Goal: Task Accomplishment & Management: Use online tool/utility

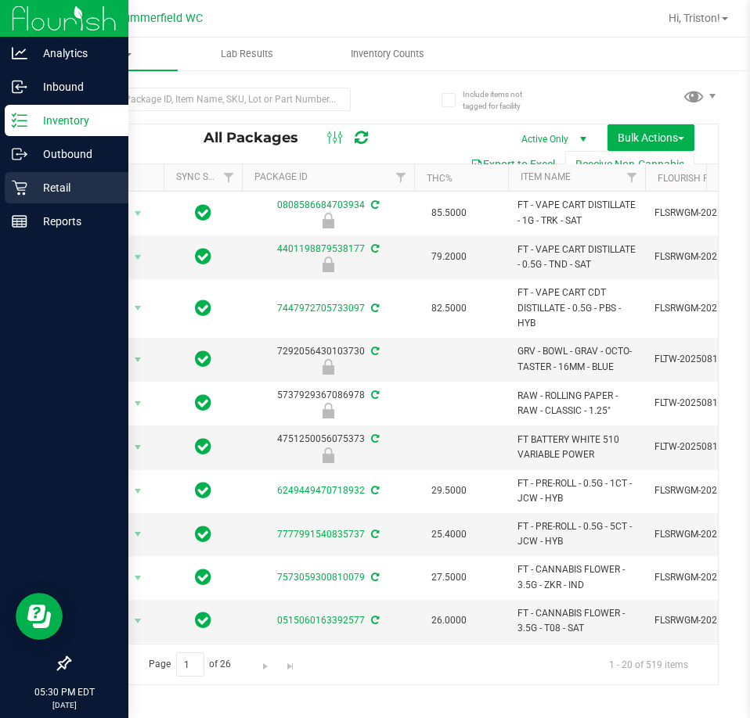
scroll to position [0, 123]
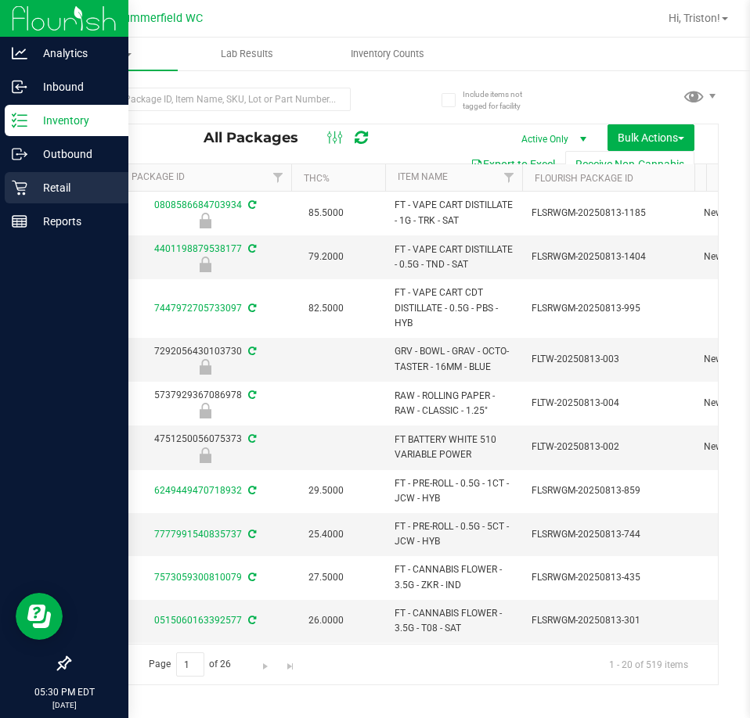
click at [27, 189] on p "Retail" at bounding box center [74, 187] width 94 height 19
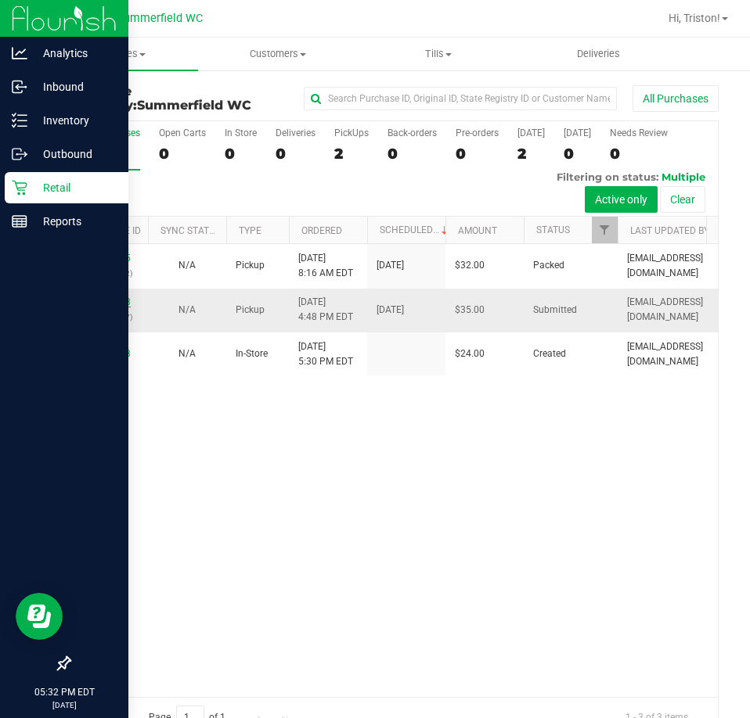
click at [95, 299] on link "11814678" at bounding box center [109, 302] width 44 height 11
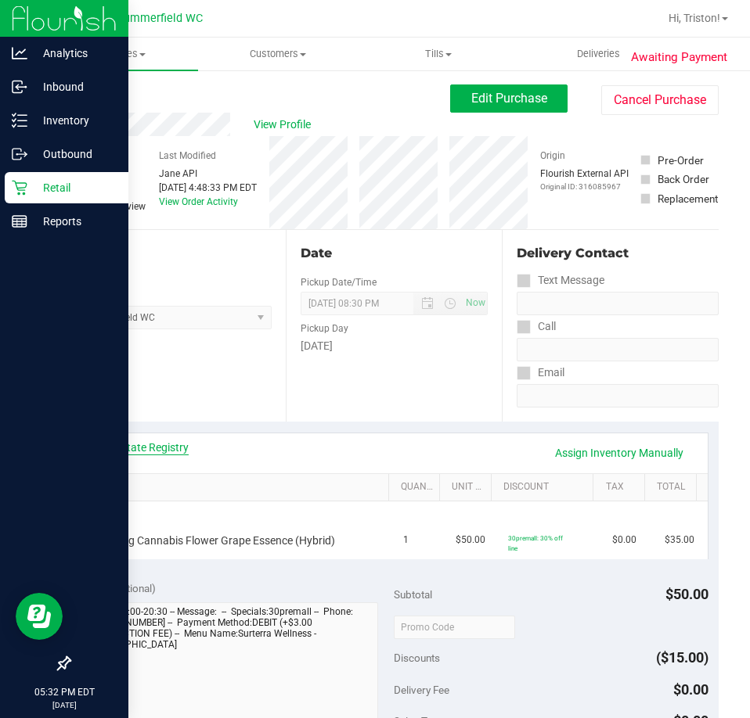
click at [149, 445] on link "View State Registry" at bounding box center [142, 448] width 94 height 16
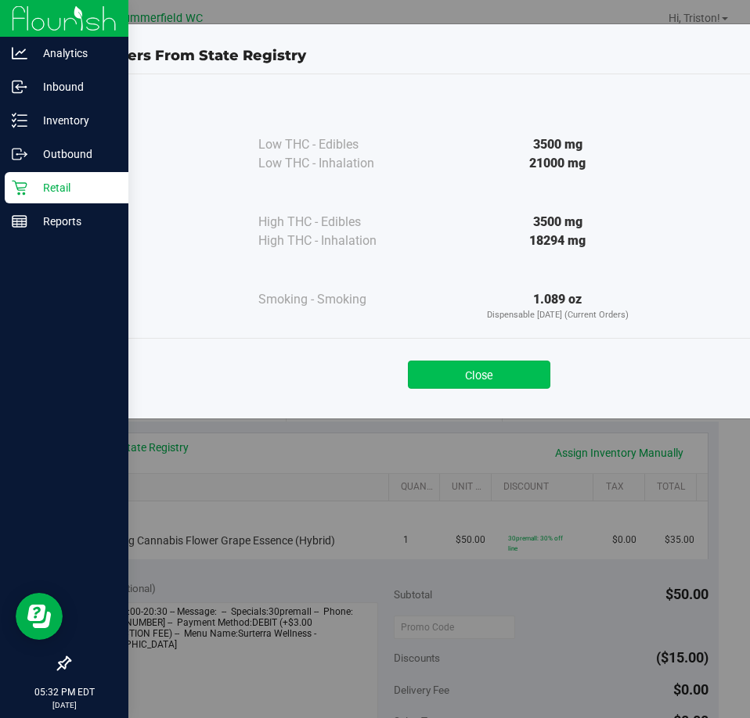
click at [501, 367] on button "Close" at bounding box center [479, 375] width 142 height 28
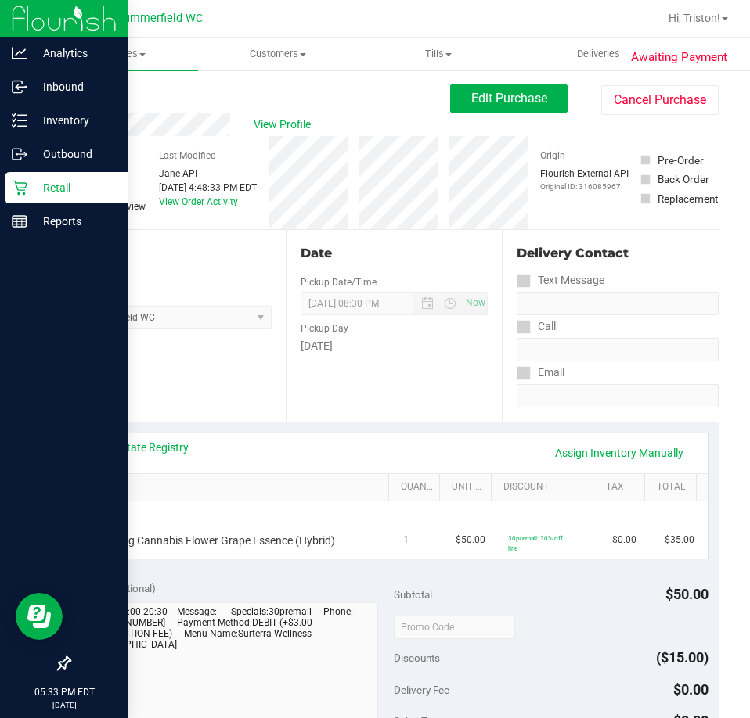
click at [340, 455] on div "View State Registry Assign Inventory Manually" at bounding box center [394, 453] width 599 height 27
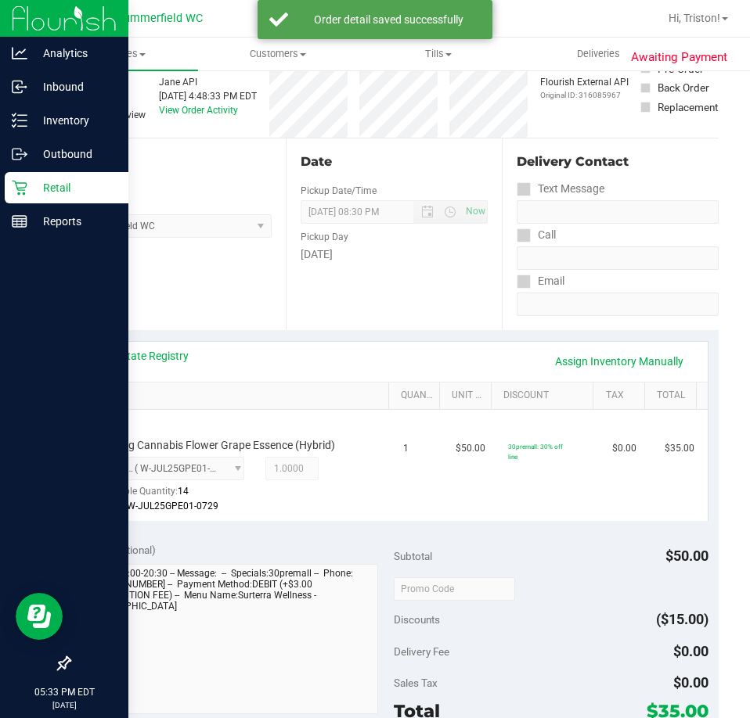
scroll to position [235, 0]
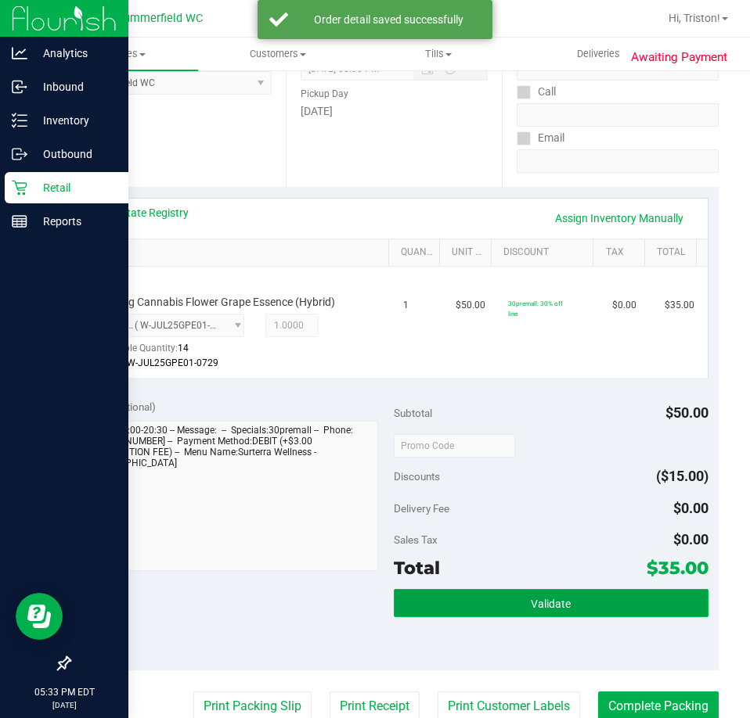
click at [570, 601] on button "Validate" at bounding box center [551, 603] width 315 height 28
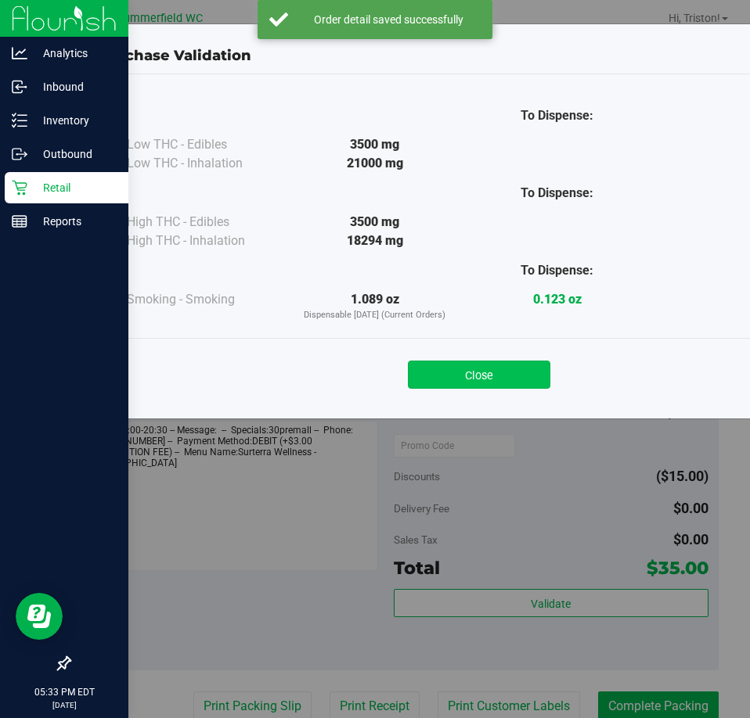
click at [486, 369] on button "Close" at bounding box center [479, 375] width 142 height 28
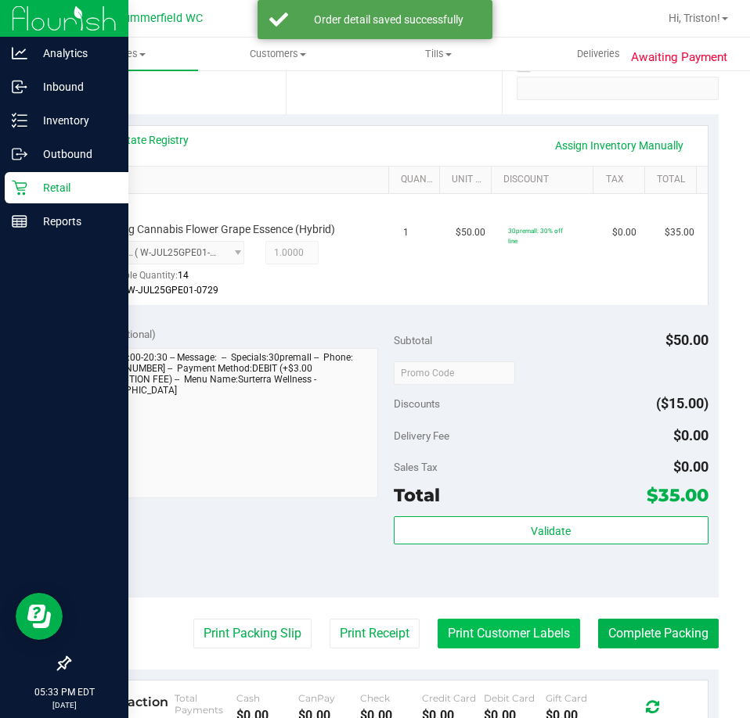
scroll to position [391, 0]
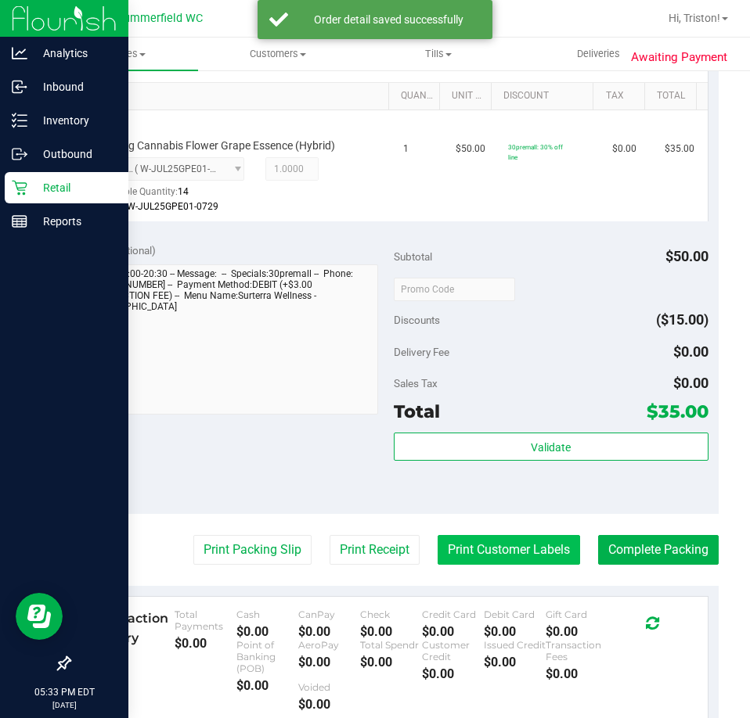
click at [491, 541] on button "Print Customer Labels" at bounding box center [508, 550] width 142 height 30
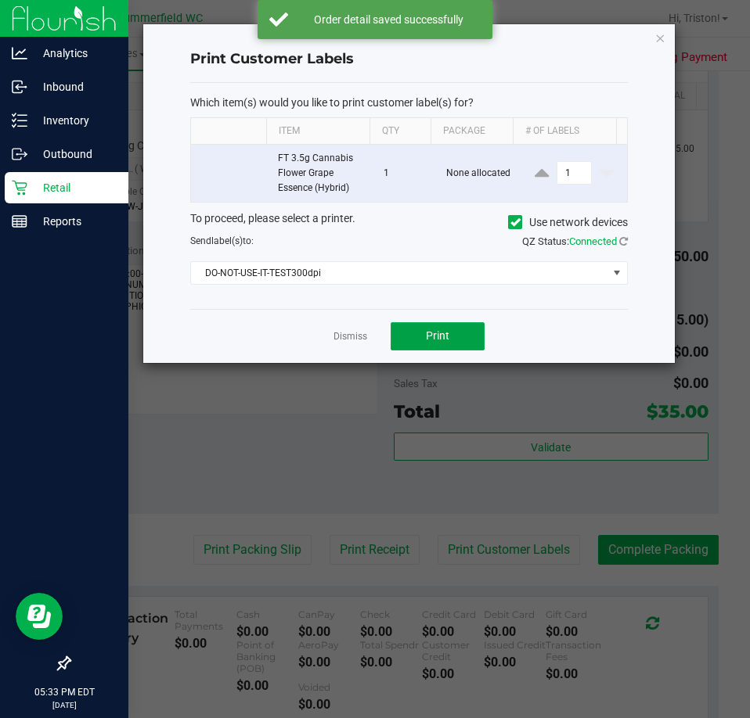
drag, startPoint x: 437, startPoint y: 336, endPoint x: 327, endPoint y: 322, distance: 111.2
click at [221, 476] on ngb-modal-window "Print Customer Labels Which item(s) would you like to print customer label(s) f…" at bounding box center [380, 359] width 761 height 718
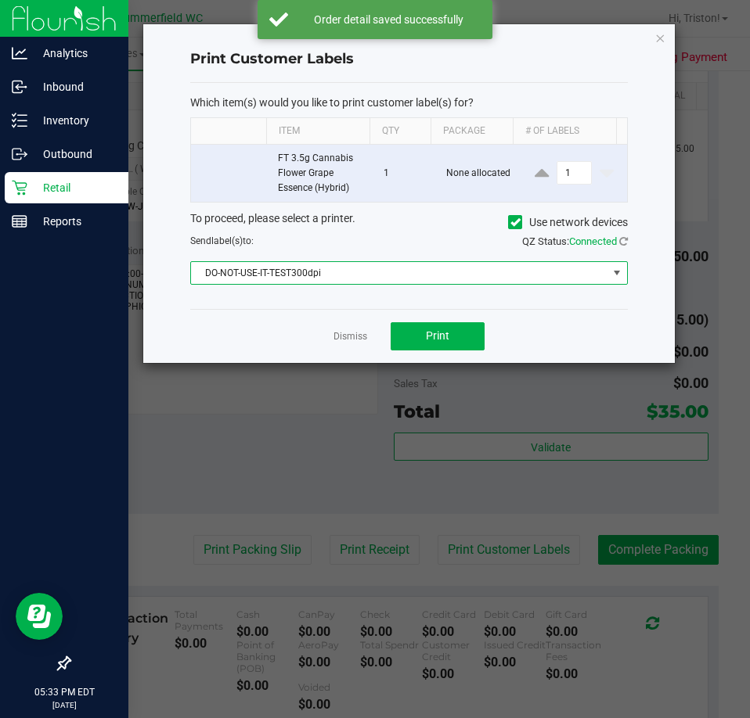
click at [354, 273] on span "DO-NOT-USE-IT-TEST300dpi" at bounding box center [399, 273] width 416 height 22
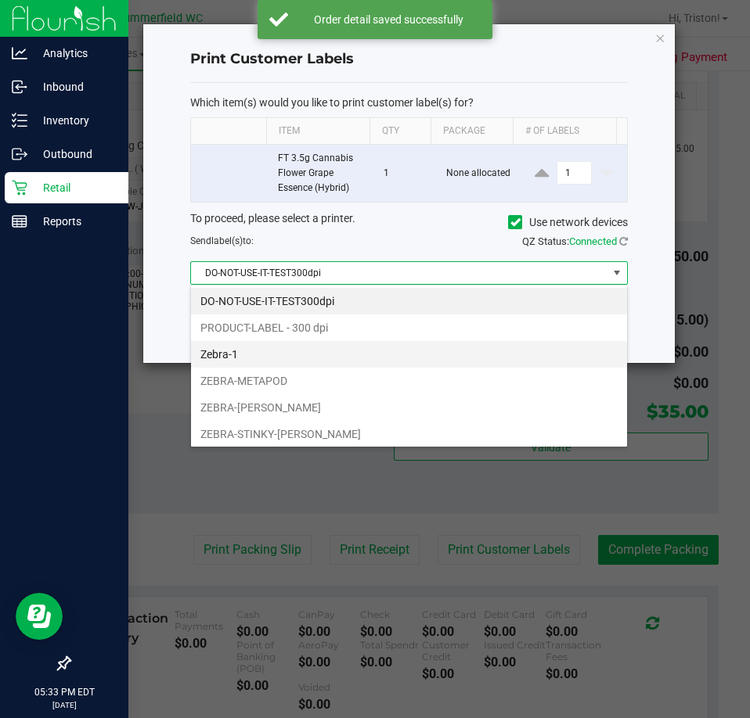
scroll to position [30, 0]
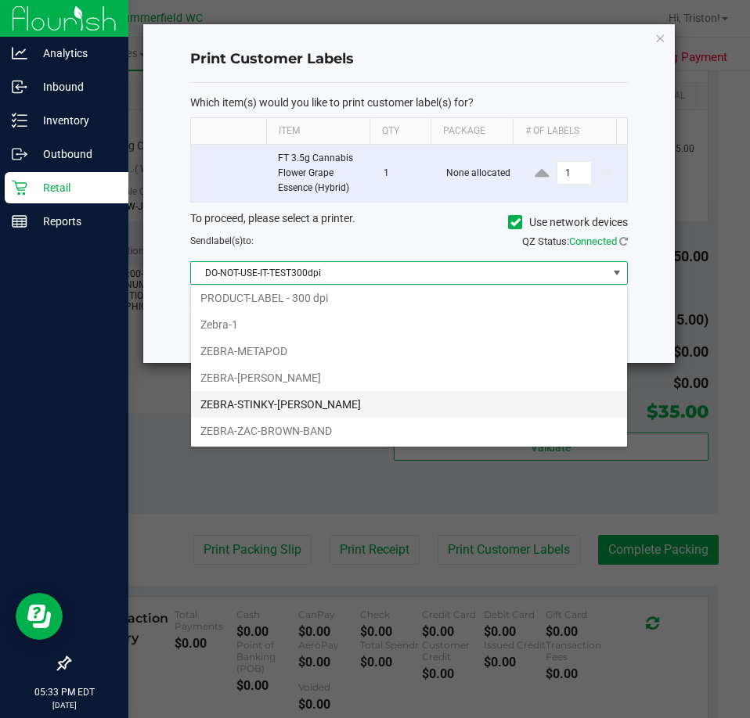
click at [298, 394] on li "ZEBRA-STINKY-[PERSON_NAME]" at bounding box center [409, 404] width 436 height 27
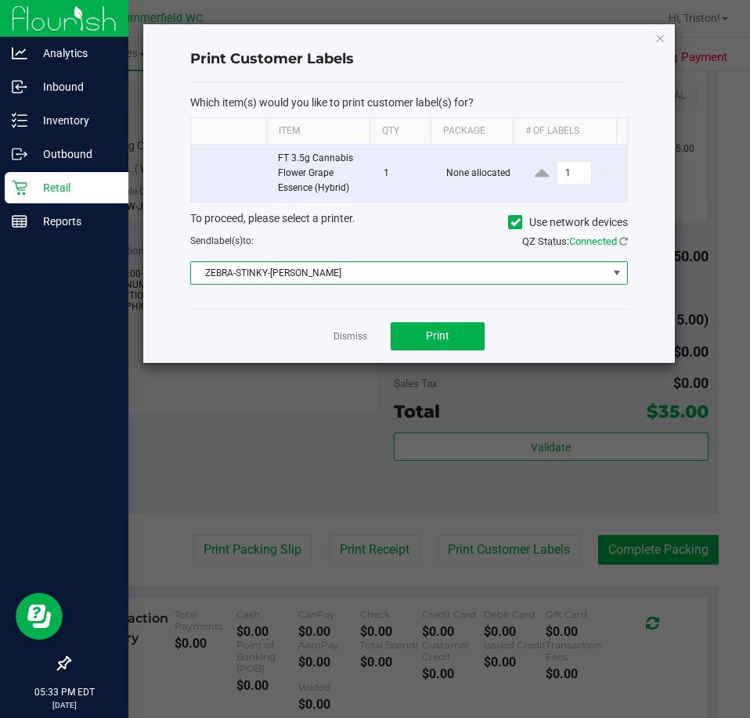
click at [484, 321] on div "Dismiss Print" at bounding box center [408, 336] width 437 height 54
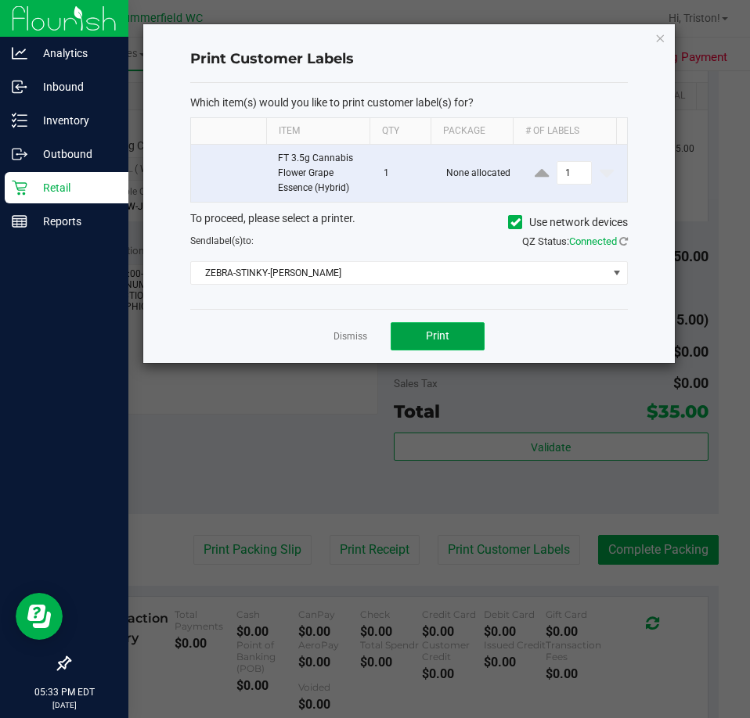
click at [469, 329] on button "Print" at bounding box center [437, 336] width 94 height 28
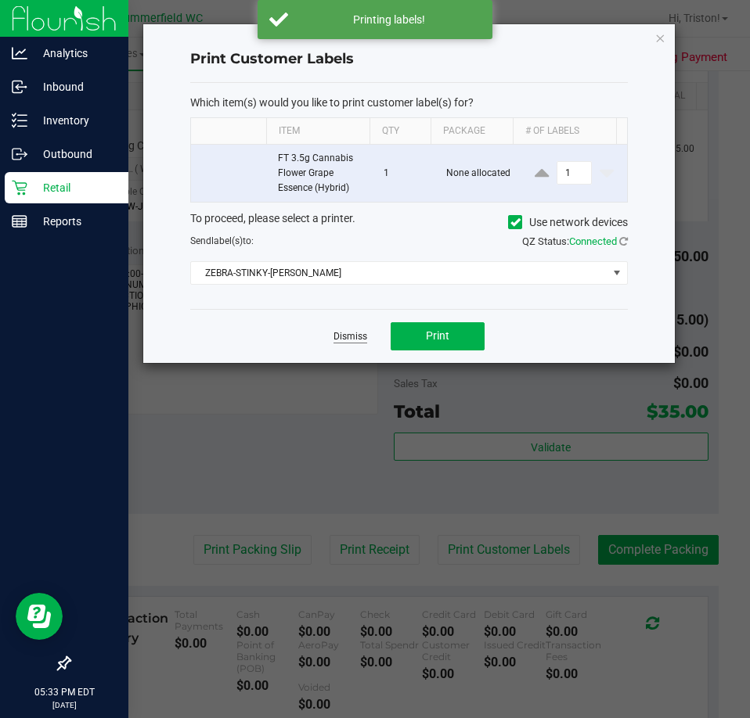
click at [338, 336] on link "Dismiss" at bounding box center [350, 336] width 34 height 13
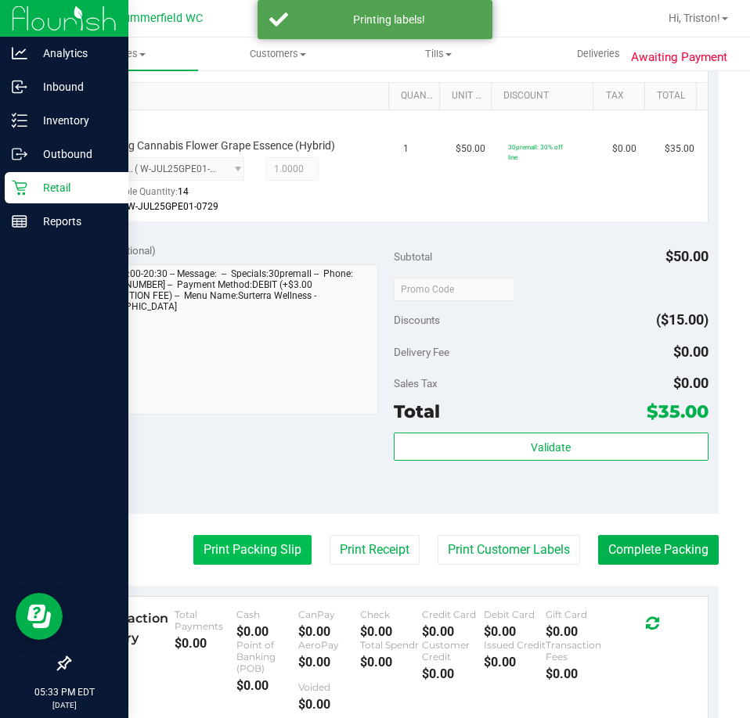
click at [246, 546] on button "Print Packing Slip" at bounding box center [252, 550] width 118 height 30
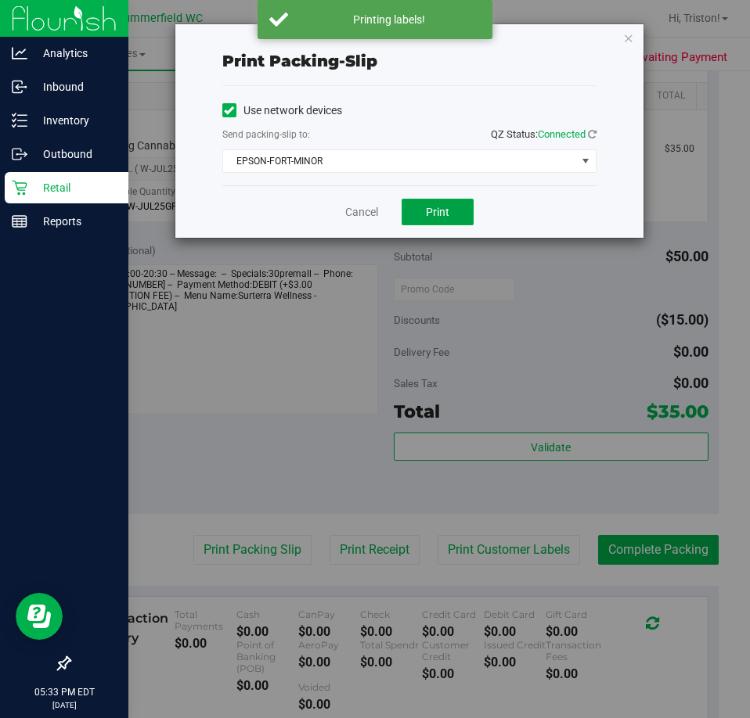
drag, startPoint x: 423, startPoint y: 203, endPoint x: 482, endPoint y: 104, distance: 114.7
click at [482, 104] on div "Print packing-slip Use network devices Send packing-slip to: QZ Status: Connect…" at bounding box center [409, 131] width 468 height 214
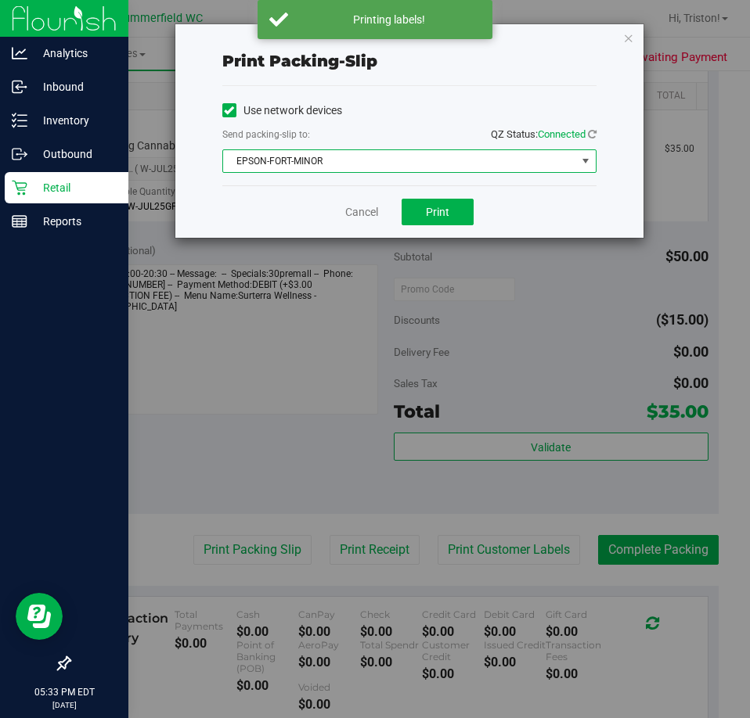
click at [424, 165] on span "EPSON-FORT-MINOR" at bounding box center [399, 161] width 353 height 22
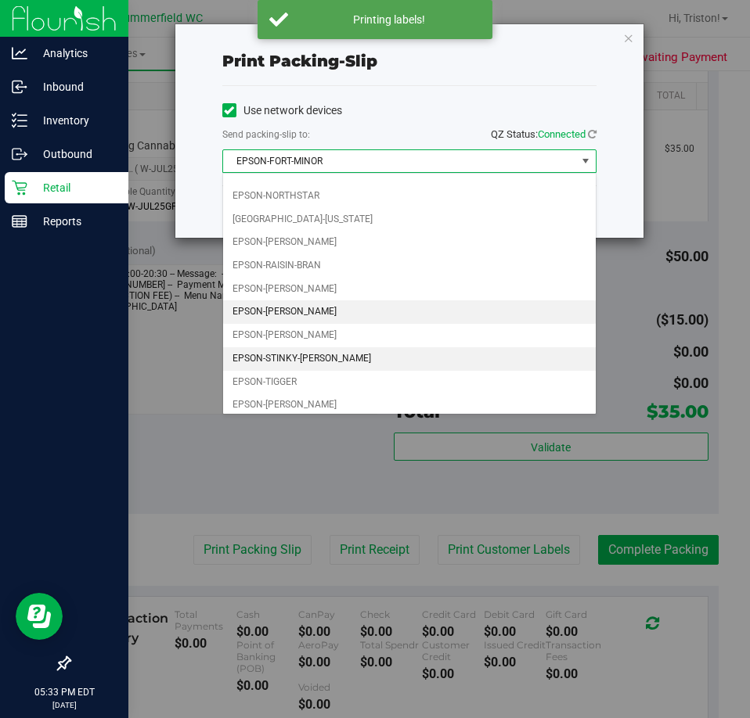
scroll to position [67, 0]
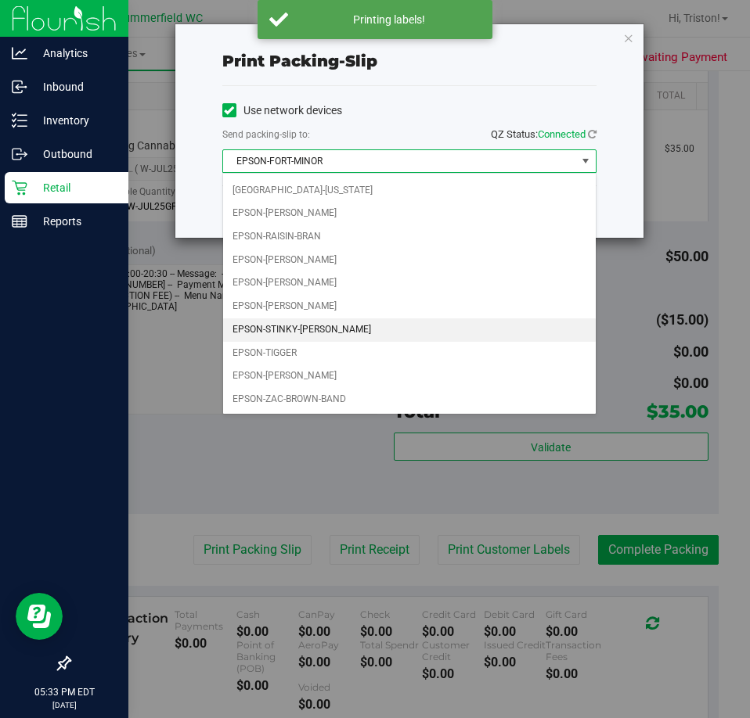
click at [340, 333] on li "EPSON-STINKY-[PERSON_NAME]" at bounding box center [409, 329] width 372 height 23
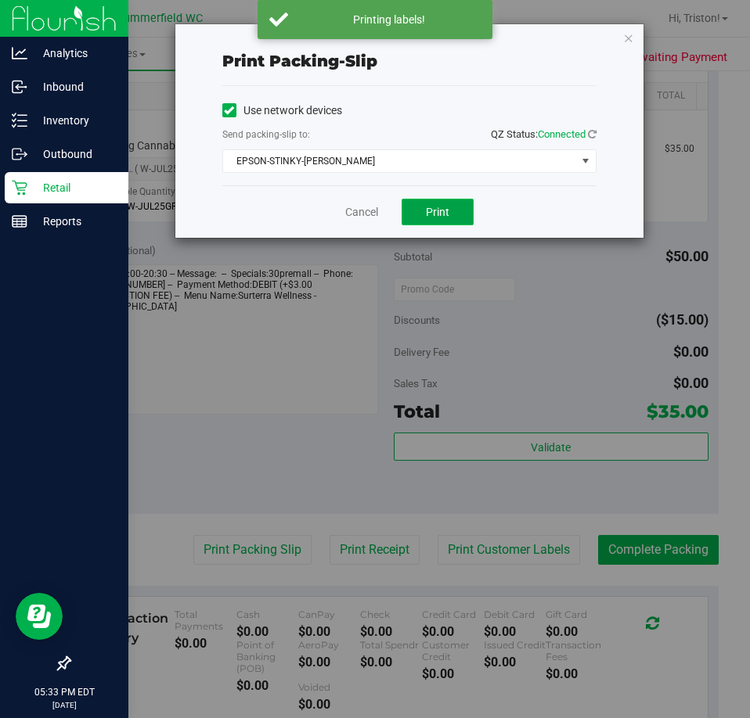
click at [447, 208] on span "Print" at bounding box center [437, 212] width 23 height 13
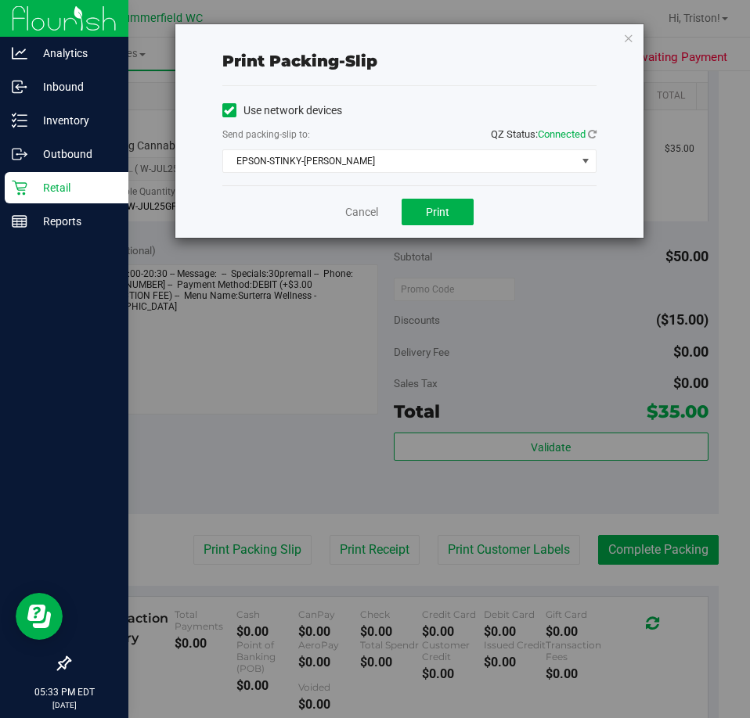
click at [341, 223] on div "Cancel Print" at bounding box center [409, 211] width 374 height 52
click at [357, 214] on link "Cancel" at bounding box center [361, 212] width 33 height 16
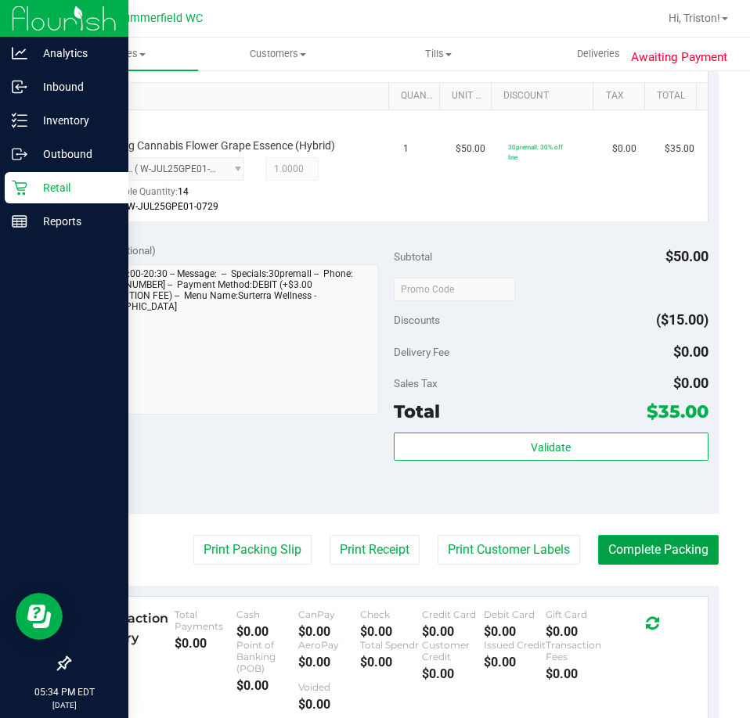
drag, startPoint x: 653, startPoint y: 542, endPoint x: 653, endPoint y: 495, distance: 47.7
click at [653, 532] on purchase-details "Back Edit Purchase Cancel Purchase View Profile # 11814678 BioTrack ID: - Submi…" at bounding box center [393, 307] width 649 height 1228
click at [644, 539] on button "Complete Packing" at bounding box center [658, 550] width 120 height 30
click at [602, 355] on div "Delivery Fee $0.00" at bounding box center [551, 352] width 315 height 28
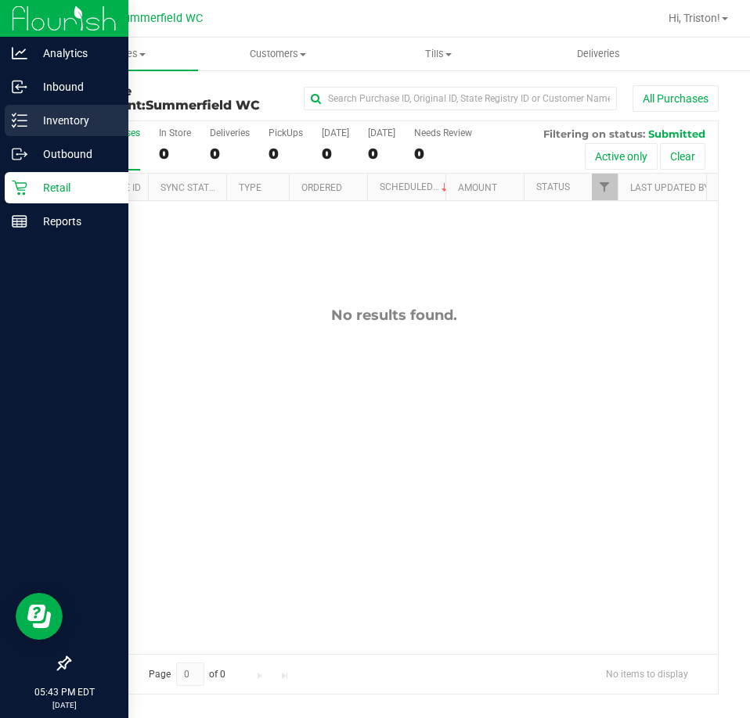
drag, startPoint x: 19, startPoint y: 116, endPoint x: 0, endPoint y: 143, distance: 33.2
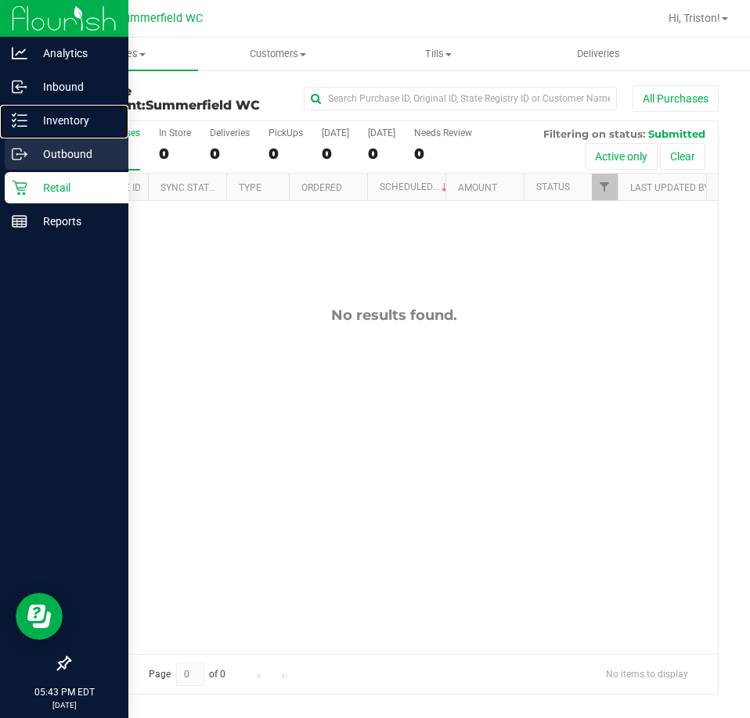
click at [19, 115] on line at bounding box center [22, 115] width 9 height 0
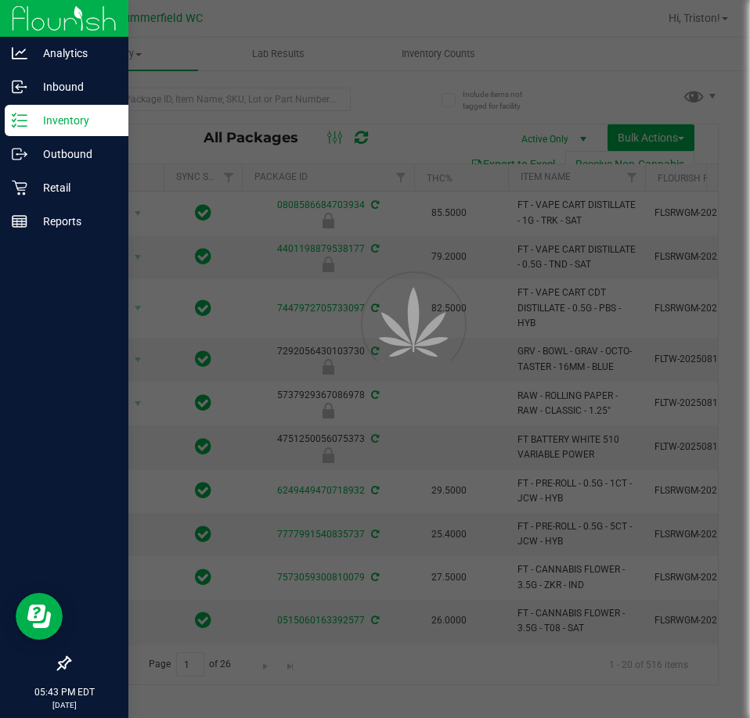
click at [167, 96] on div at bounding box center [375, 359] width 750 height 718
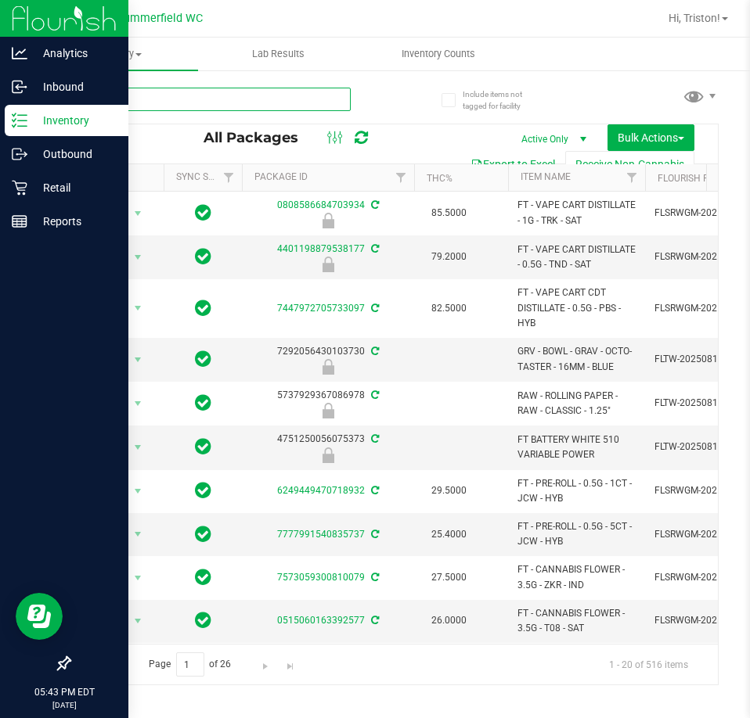
click at [159, 99] on input "text" at bounding box center [210, 99] width 282 height 23
type input "sjy"
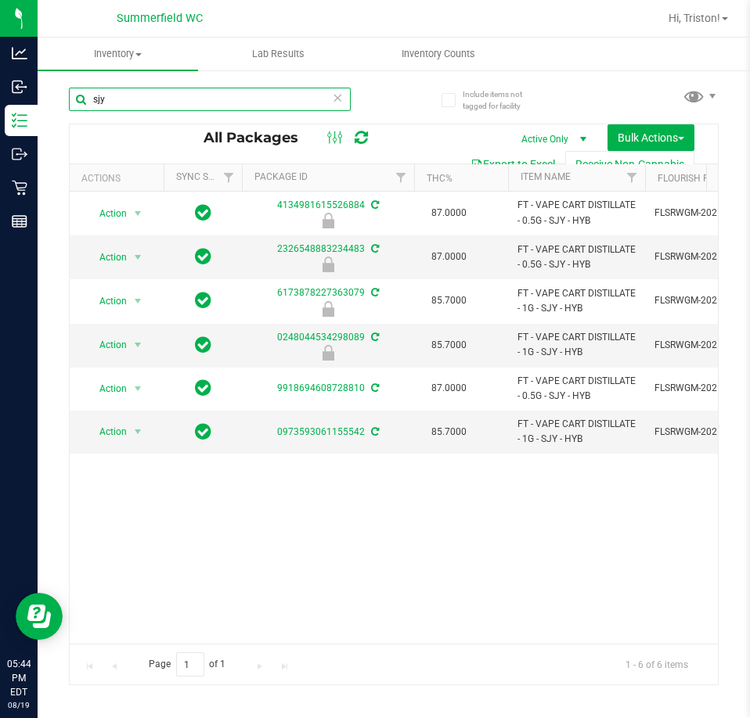
drag, startPoint x: 167, startPoint y: 101, endPoint x: 39, endPoint y: 97, distance: 127.6
click at [48, 98] on div "Include items not tagged for facility sjy All Packages Active Only Active Only …" at bounding box center [394, 307] width 712 height 477
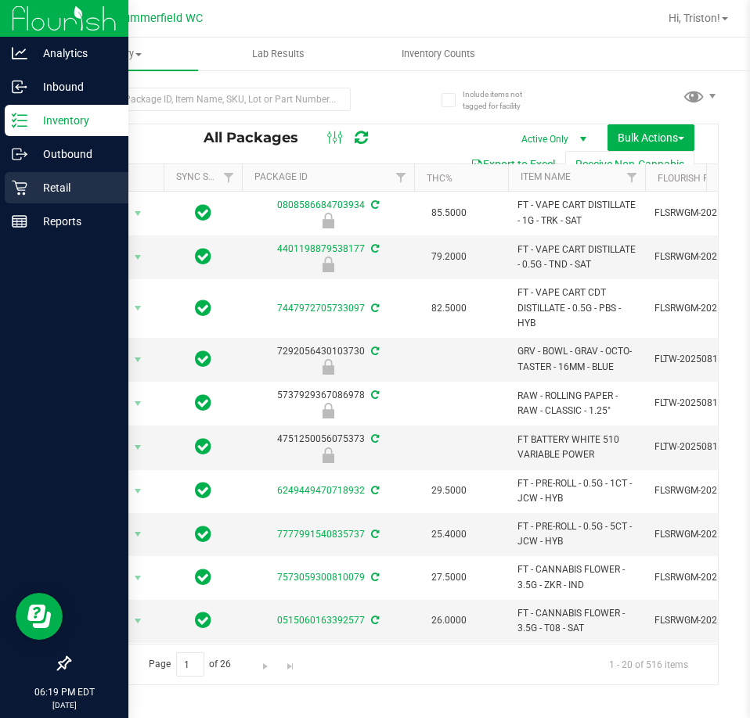
click at [26, 185] on icon at bounding box center [20, 188] width 16 height 16
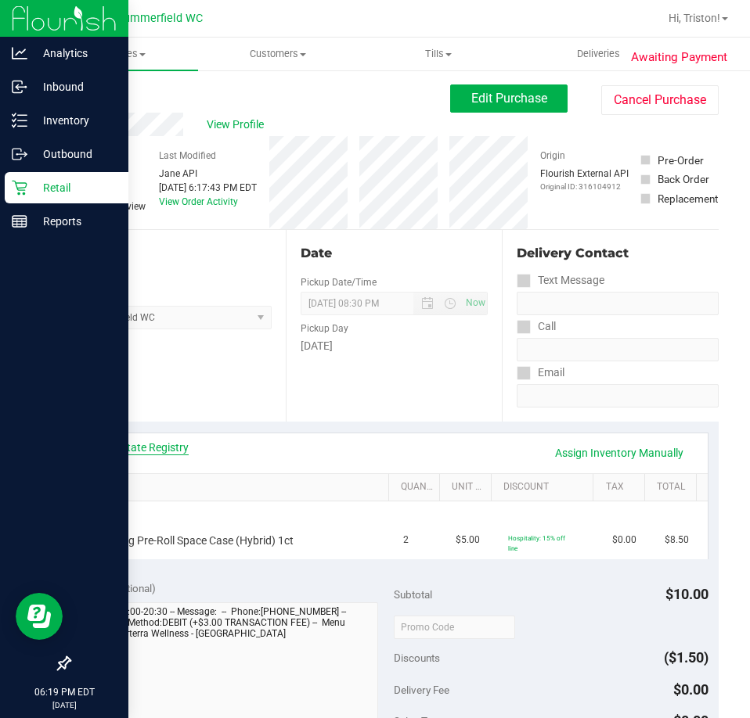
click at [144, 443] on link "View State Registry" at bounding box center [142, 448] width 94 height 16
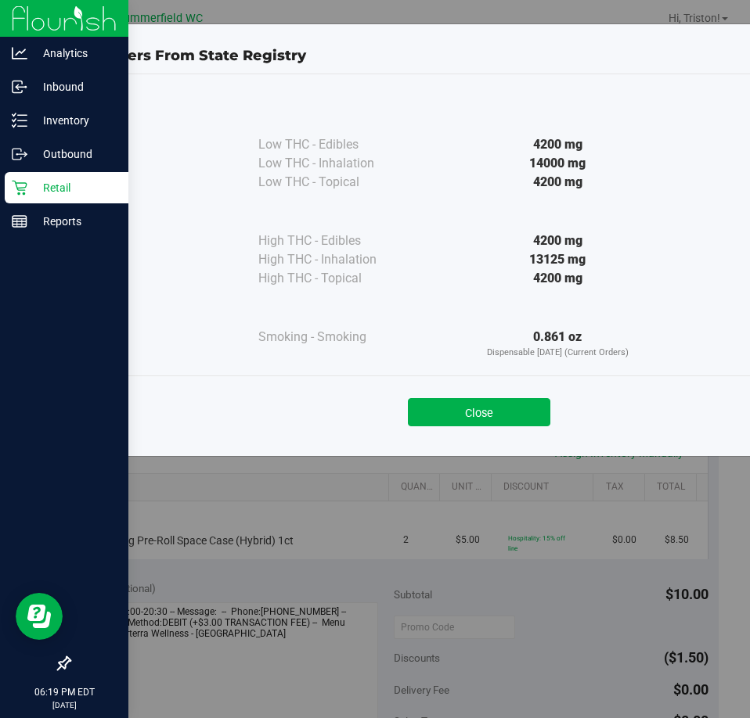
click at [463, 426] on div "Close" at bounding box center [479, 407] width 736 height 63
click at [443, 419] on button "Close" at bounding box center [479, 412] width 142 height 28
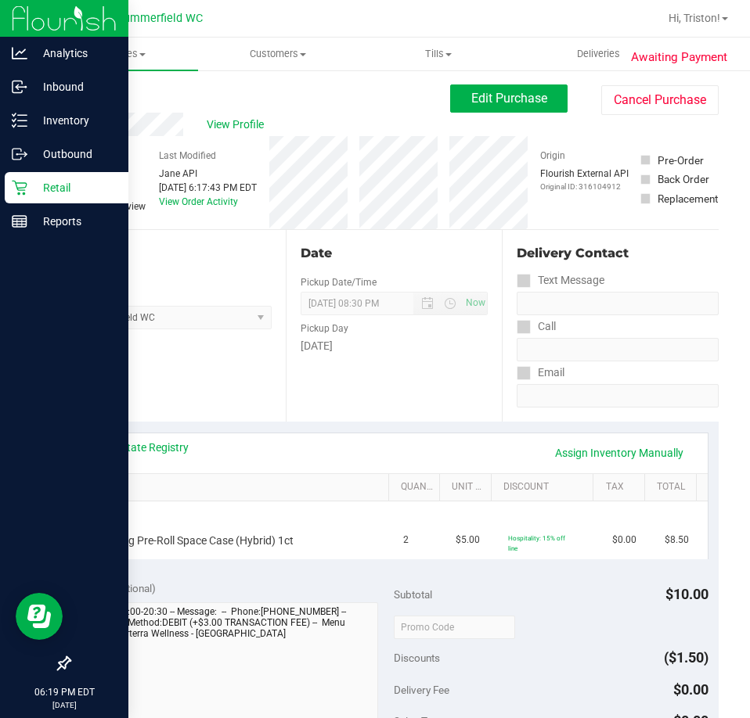
click at [336, 443] on div "View State Registry Assign Inventory Manually" at bounding box center [394, 453] width 599 height 27
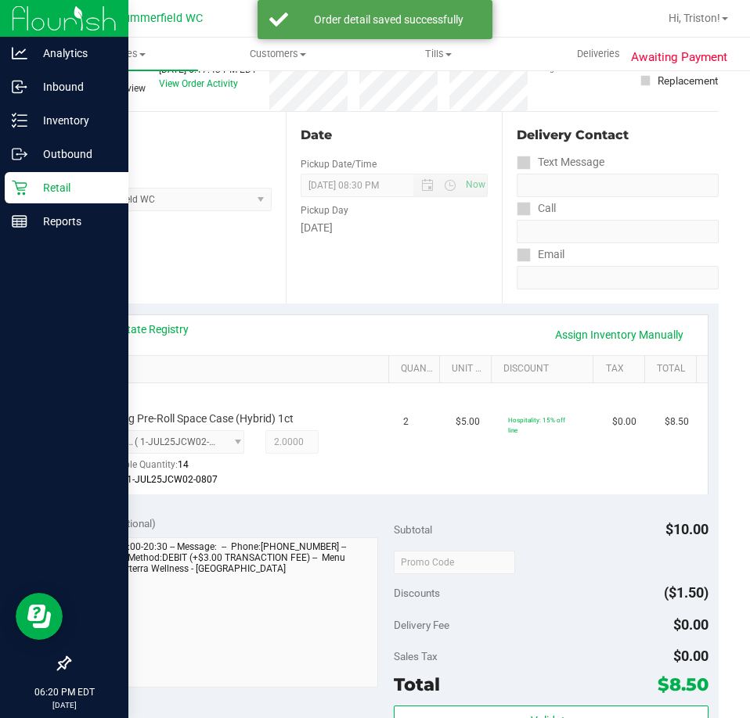
scroll to position [313, 0]
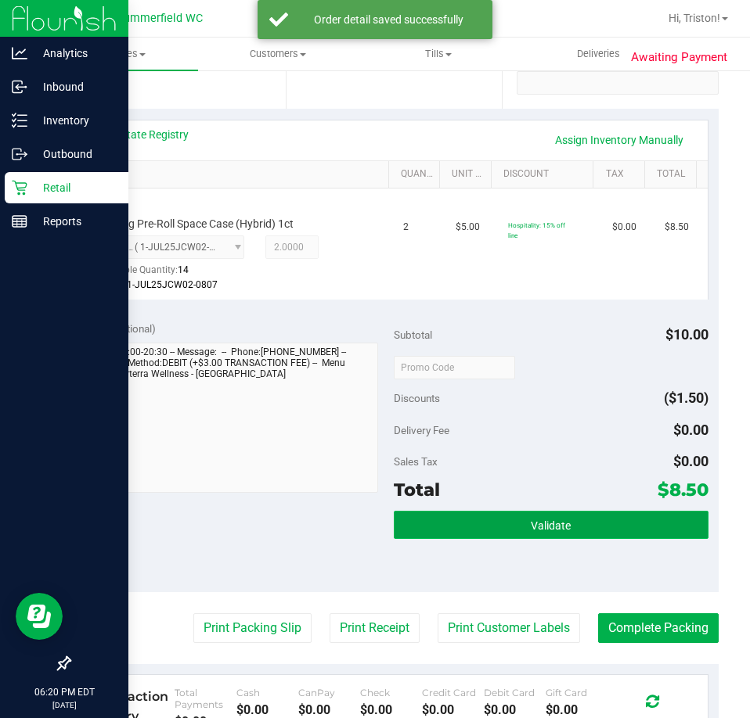
click at [458, 520] on button "Validate" at bounding box center [551, 525] width 315 height 28
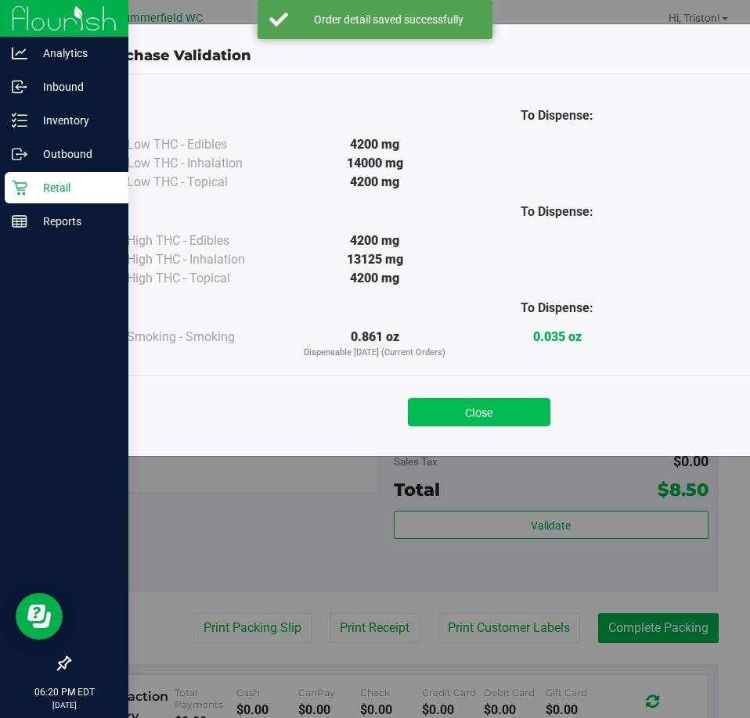
click at [487, 419] on button "Close" at bounding box center [479, 412] width 142 height 28
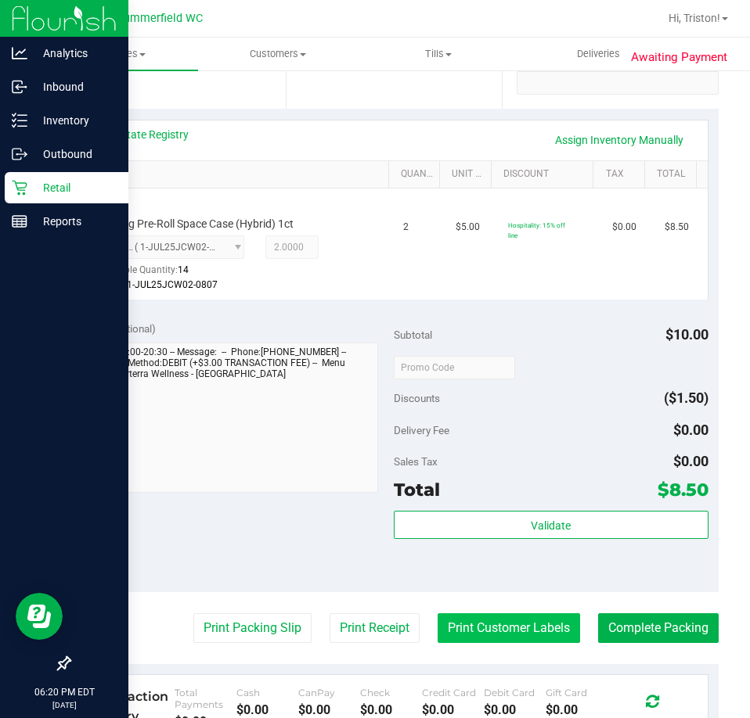
click at [499, 621] on button "Print Customer Labels" at bounding box center [508, 628] width 142 height 30
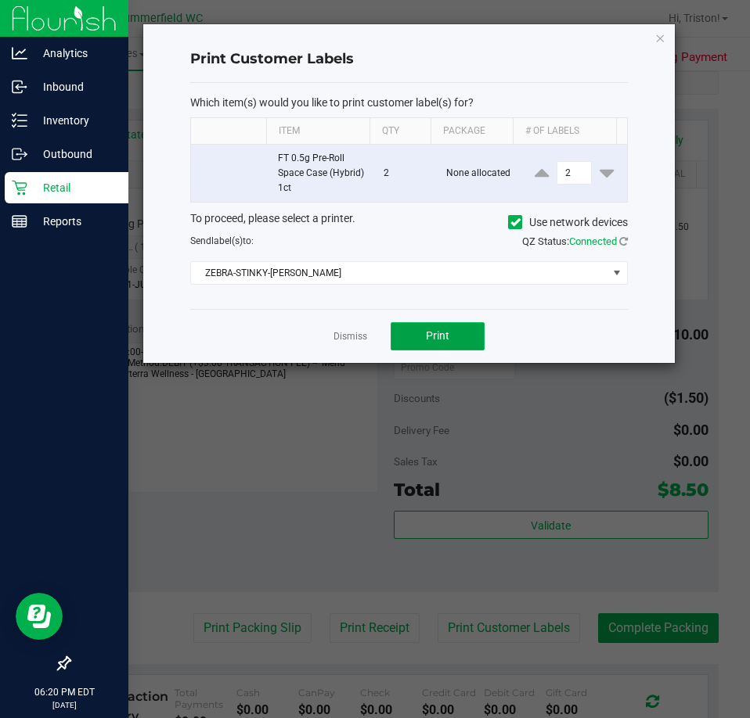
click at [428, 333] on span "Print" at bounding box center [437, 335] width 23 height 13
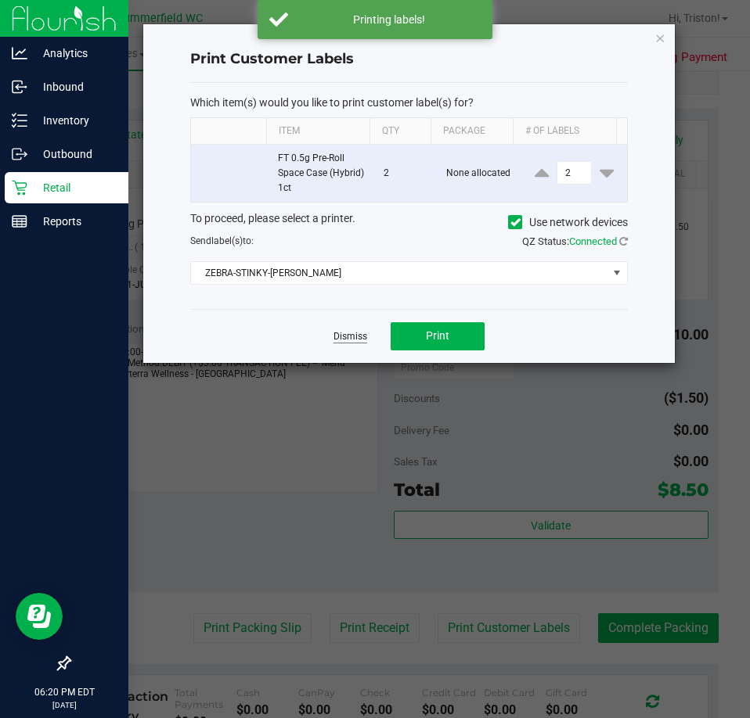
click at [339, 332] on link "Dismiss" at bounding box center [350, 336] width 34 height 13
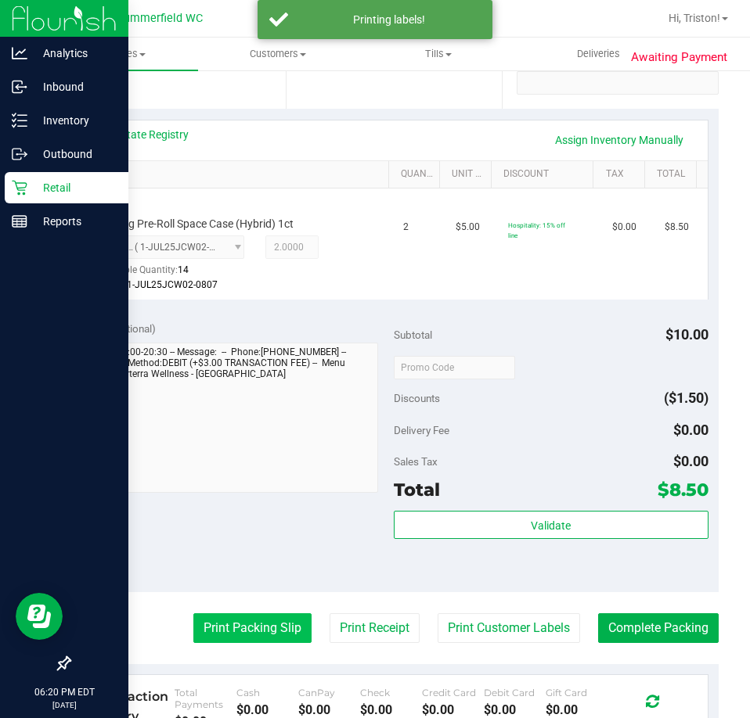
click at [252, 632] on button "Print Packing Slip" at bounding box center [252, 628] width 118 height 30
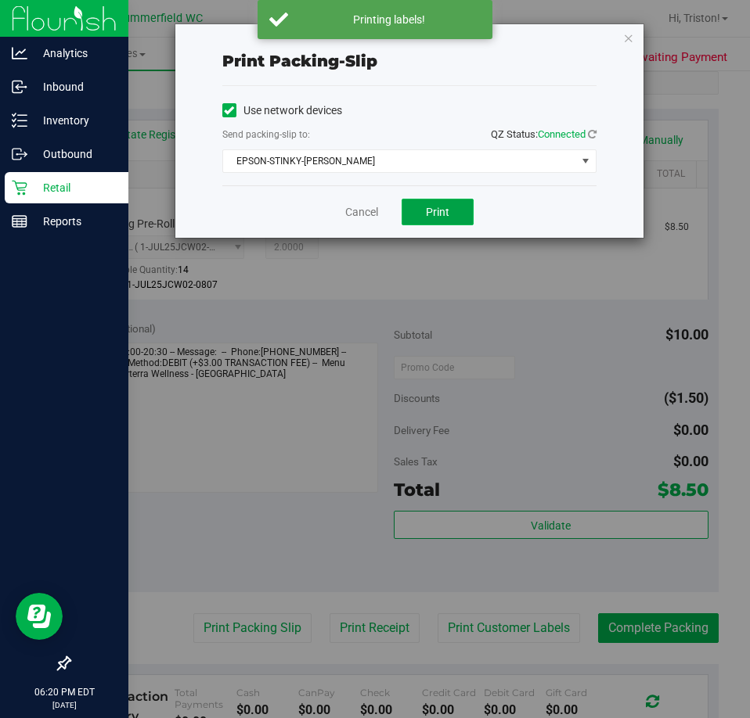
click at [424, 200] on button "Print" at bounding box center [437, 212] width 72 height 27
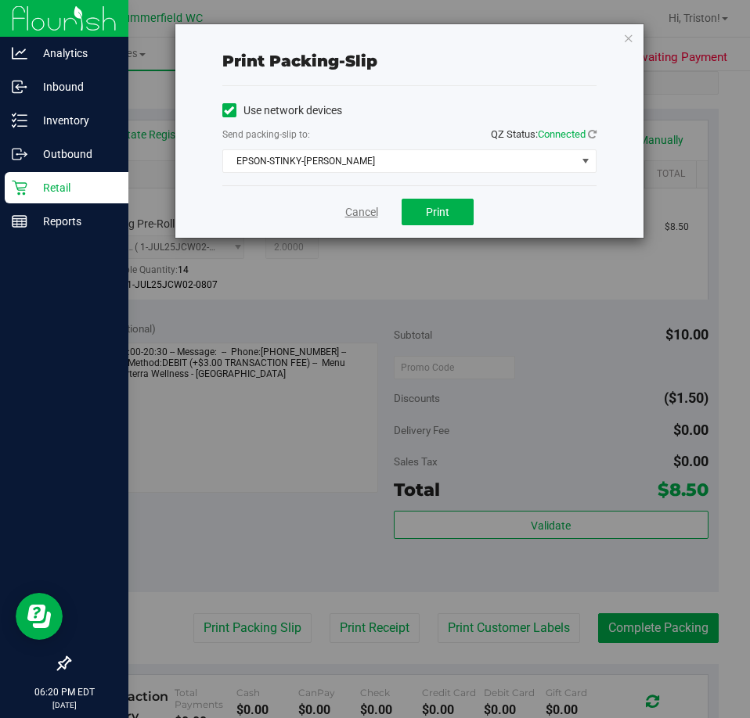
click at [361, 209] on link "Cancel" at bounding box center [361, 212] width 33 height 16
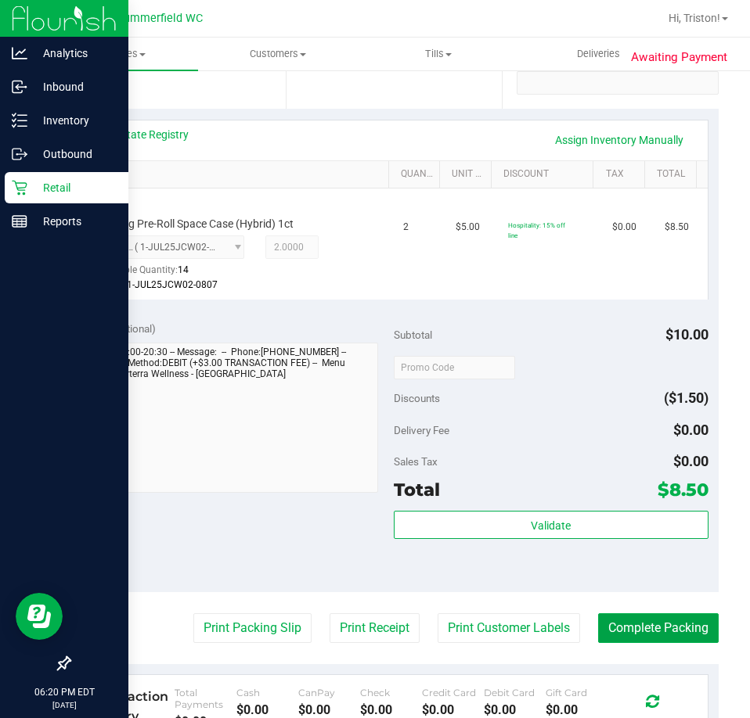
drag, startPoint x: 686, startPoint y: 622, endPoint x: 549, endPoint y: 347, distance: 306.9
click at [685, 622] on button "Complete Packing" at bounding box center [658, 628] width 120 height 30
click at [549, 347] on div "Subtotal $10.00" at bounding box center [551, 335] width 315 height 28
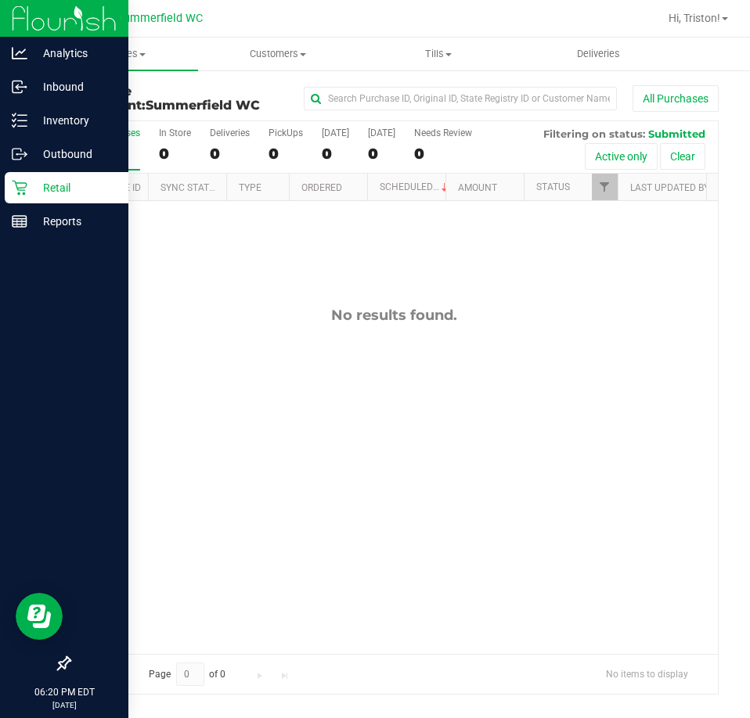
click at [496, 344] on div "No results found." at bounding box center [394, 480] width 648 height 558
click at [22, 120] on line at bounding box center [22, 120] width 9 height 0
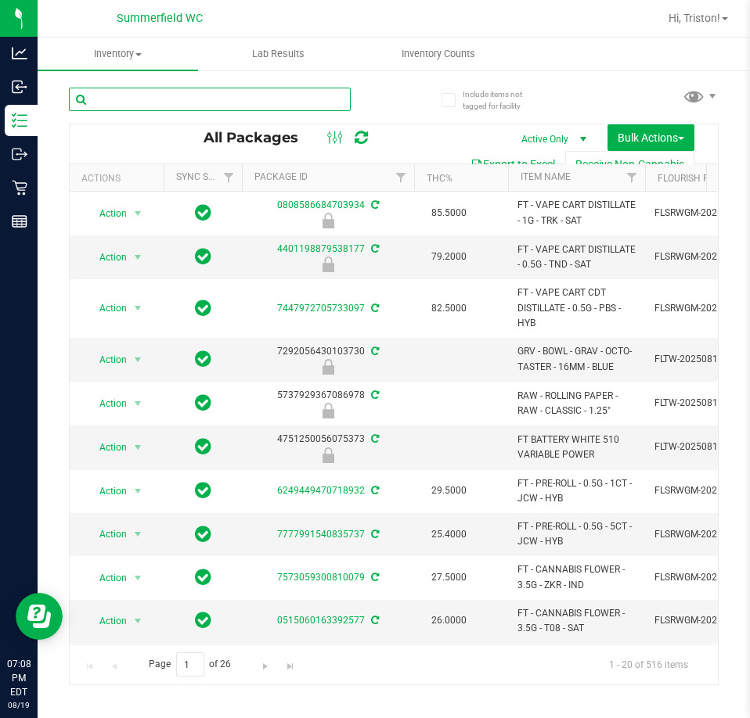
click at [243, 101] on input "text" at bounding box center [210, 99] width 282 height 23
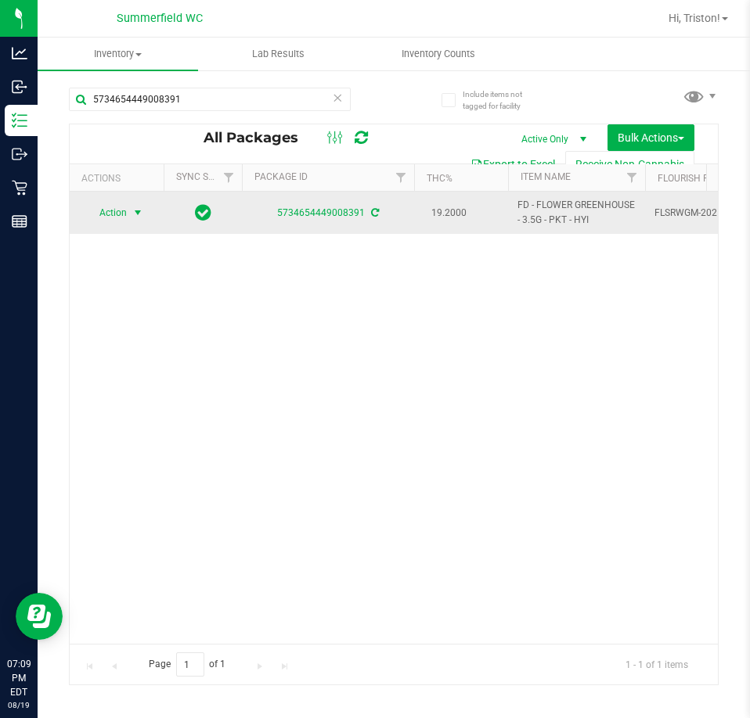
click at [109, 210] on span "Action" at bounding box center [106, 213] width 42 height 22
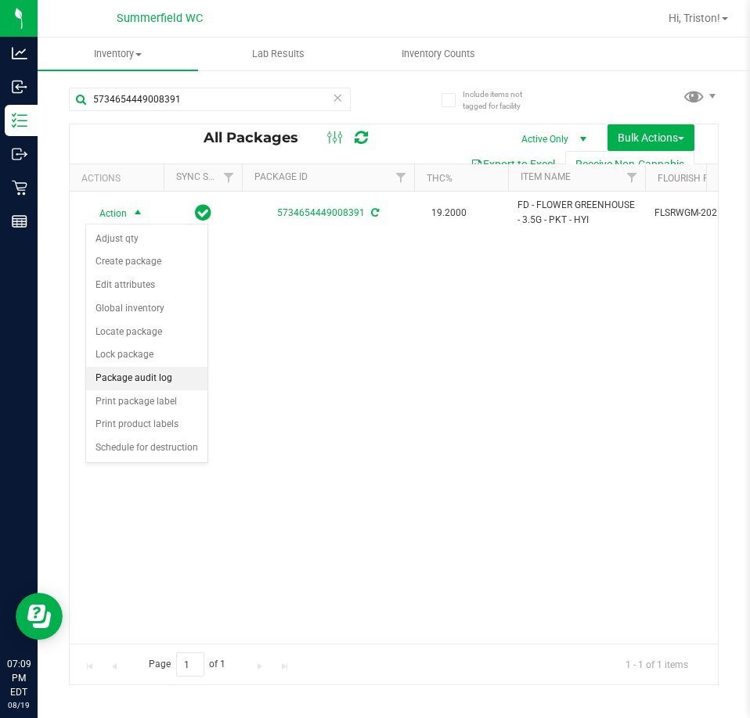
click at [131, 378] on li "Package audit log" at bounding box center [146, 378] width 121 height 23
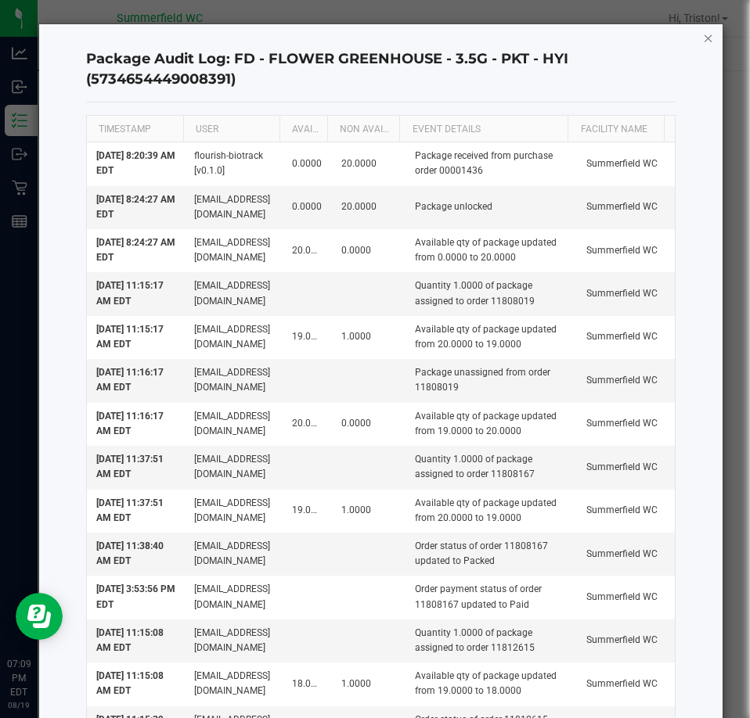
click at [703, 39] on icon "button" at bounding box center [708, 37] width 11 height 19
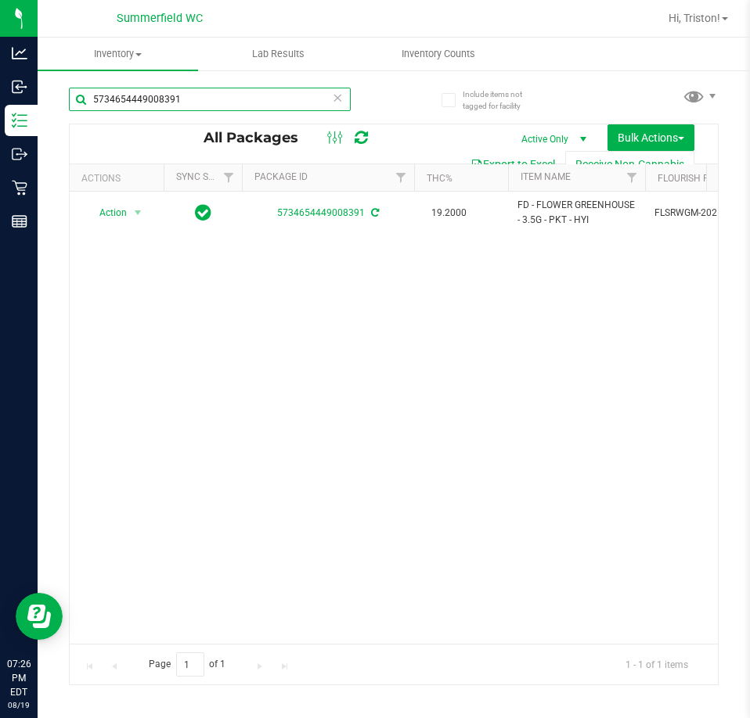
click at [205, 92] on input "5734654449008391" at bounding box center [210, 99] width 282 height 23
click at [203, 92] on input "5734654449008391" at bounding box center [210, 99] width 282 height 23
type input "57346544490083relief"
drag, startPoint x: 210, startPoint y: 93, endPoint x: -14, endPoint y: 99, distance: 224.7
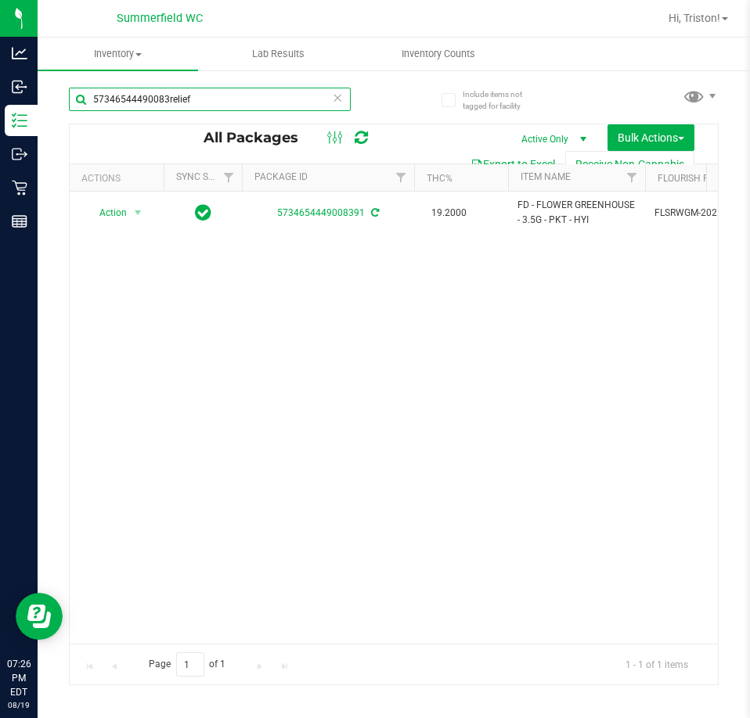
click at [0, 99] on html "Analytics Inbound Inventory Outbound Retail Reports 07:26 PM EDT [DATE] 08/19 […" at bounding box center [375, 359] width 750 height 718
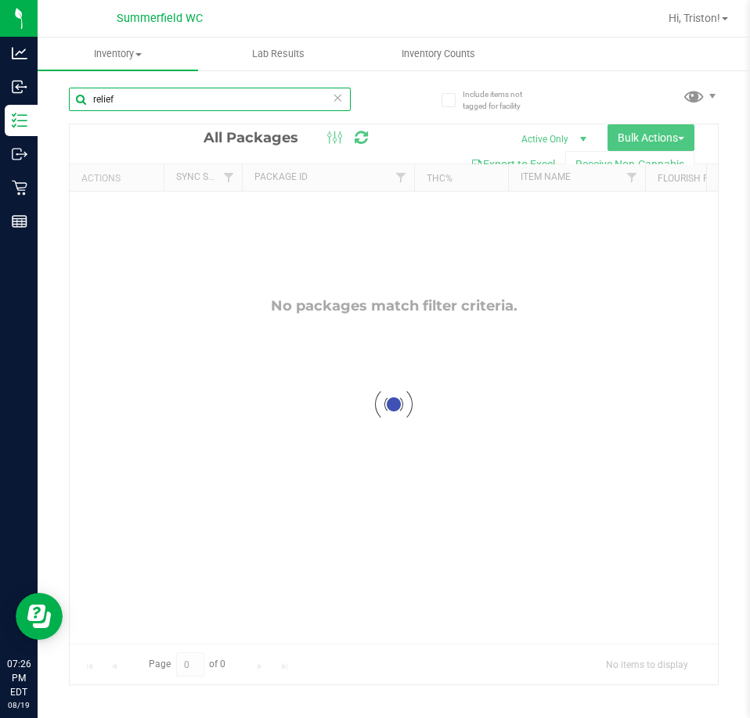
type input "relief"
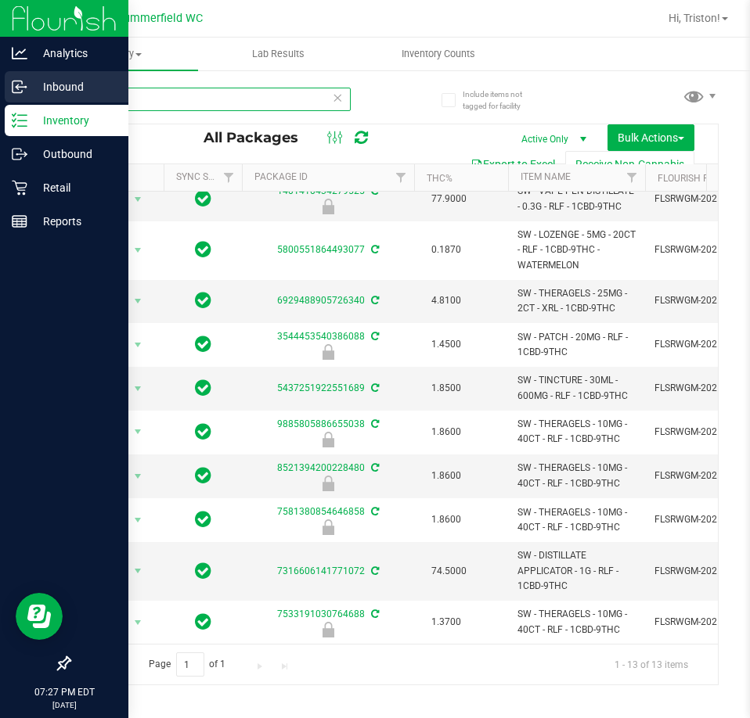
drag, startPoint x: 122, startPoint y: 102, endPoint x: 0, endPoint y: 76, distance: 124.8
click at [4, 77] on div "Analytics Inbound Inventory Outbound Retail Reports 07:27 PM EDT [DATE] 08/19 […" at bounding box center [375, 359] width 750 height 718
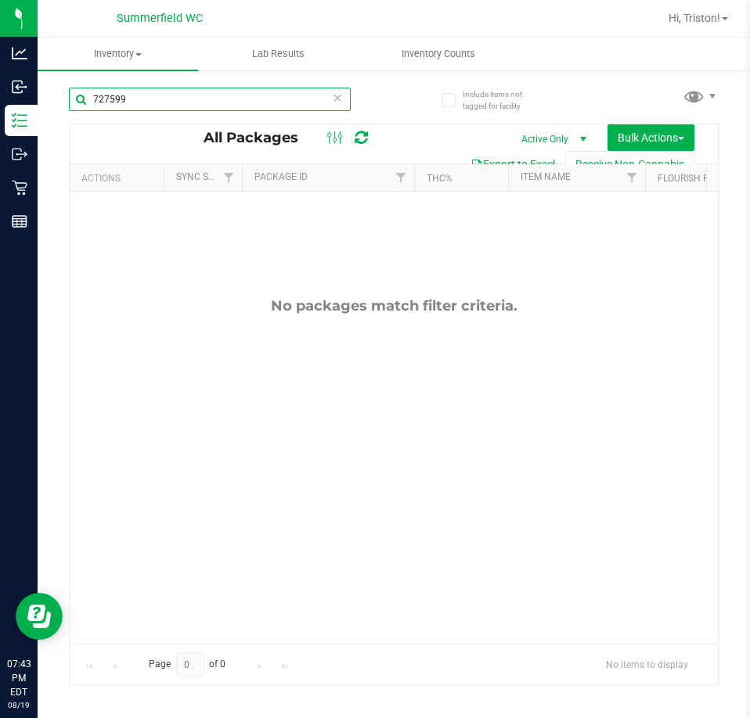
click at [182, 94] on input "727599" at bounding box center [210, 99] width 282 height 23
type input "s"
type input "tsk"
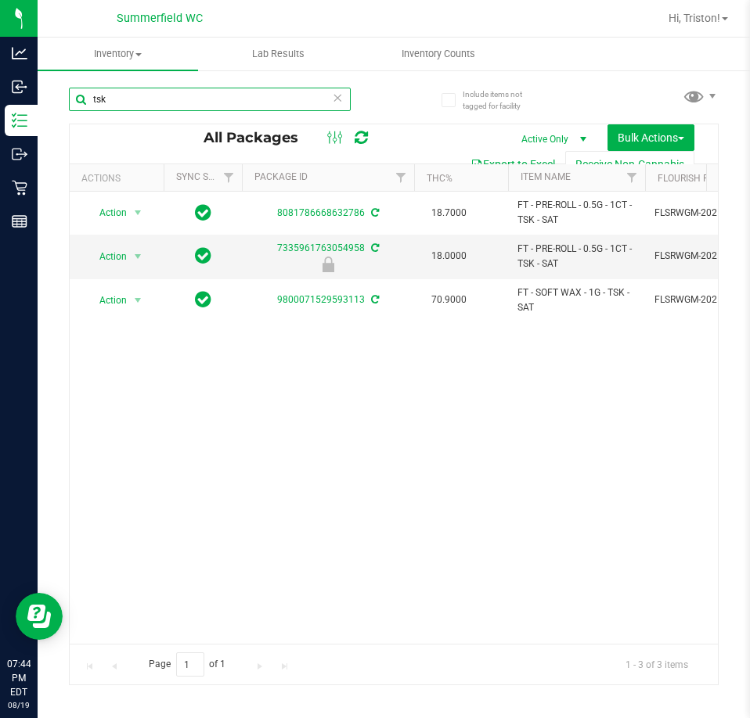
drag, startPoint x: 133, startPoint y: 98, endPoint x: 51, endPoint y: 106, distance: 82.5
click at [56, 106] on div "Include items not tagged for facility tsk All Packages Active Only Active Only …" at bounding box center [394, 307] width 712 height 477
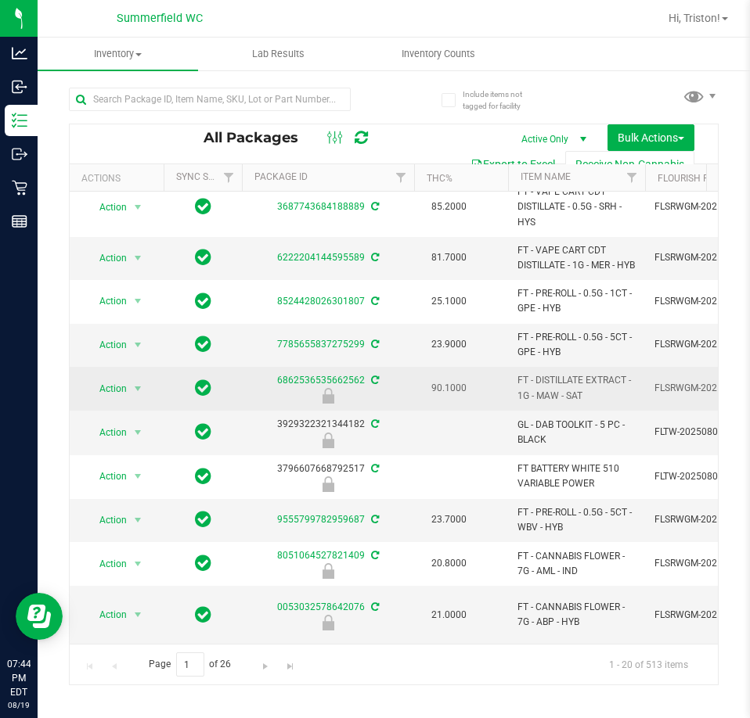
scroll to position [491, 0]
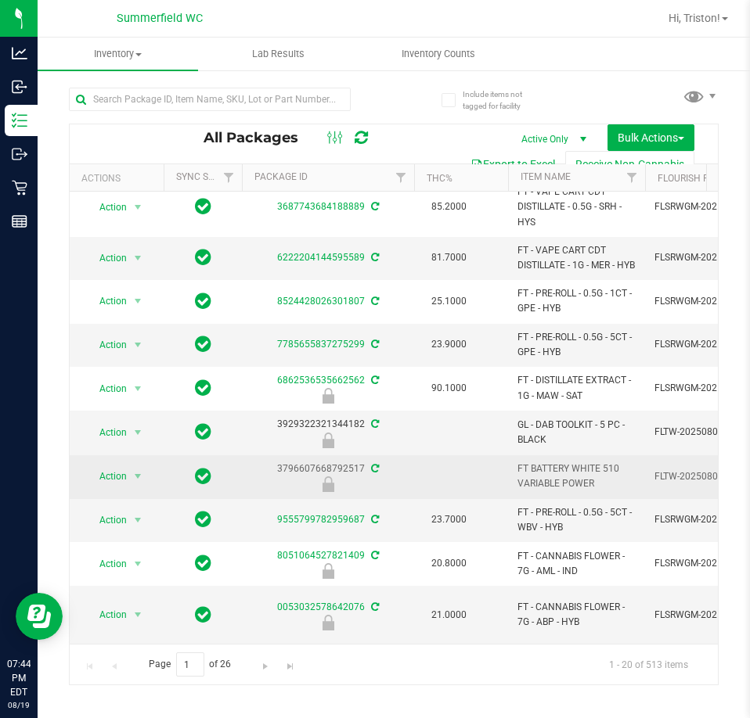
click at [429, 458] on td at bounding box center [461, 477] width 94 height 44
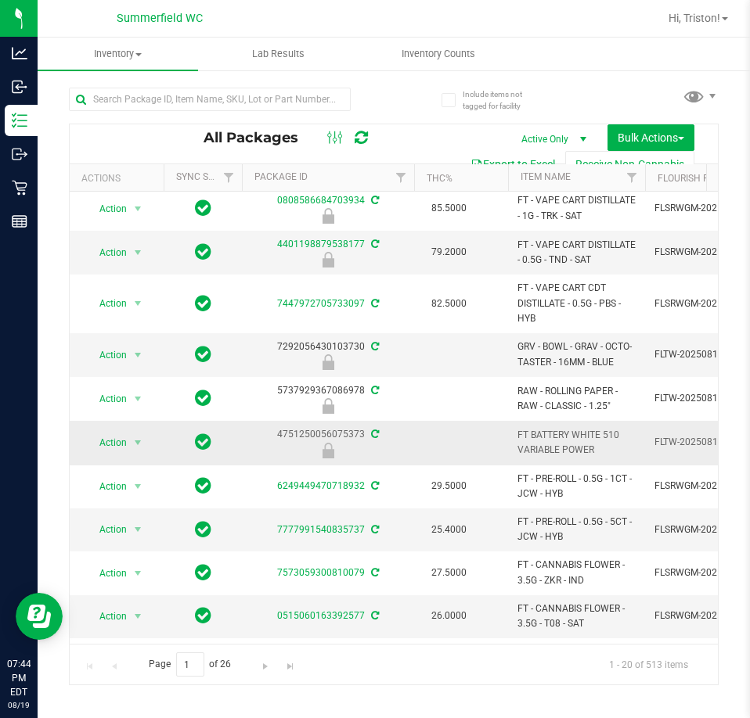
scroll to position [0, 0]
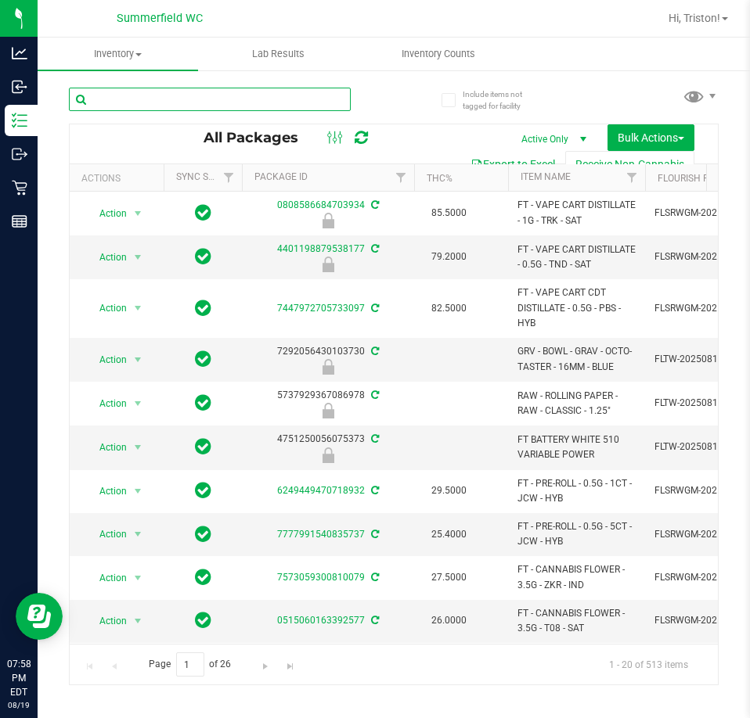
click at [196, 104] on input "text" at bounding box center [210, 99] width 282 height 23
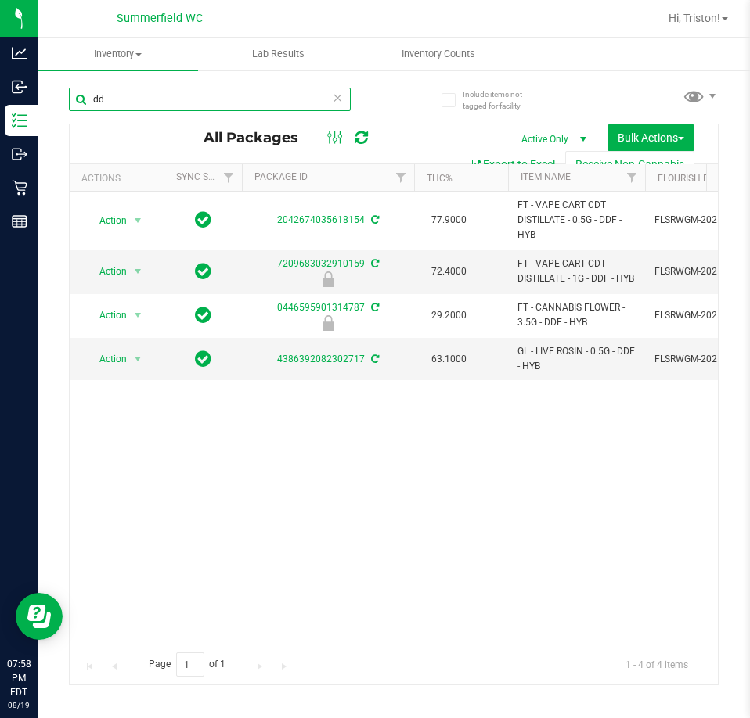
type input "d"
